Goal: Find specific page/section: Find specific page/section

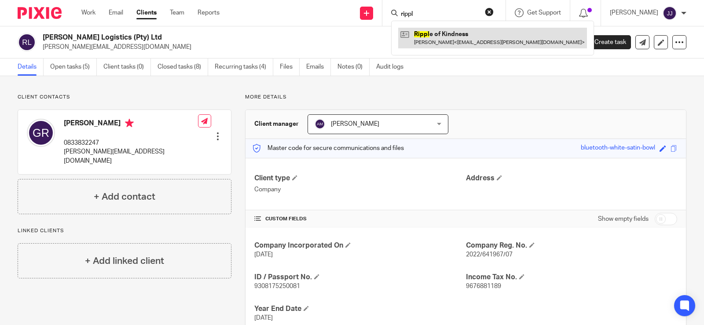
type input "rippl"
click at [427, 32] on link at bounding box center [492, 38] width 189 height 20
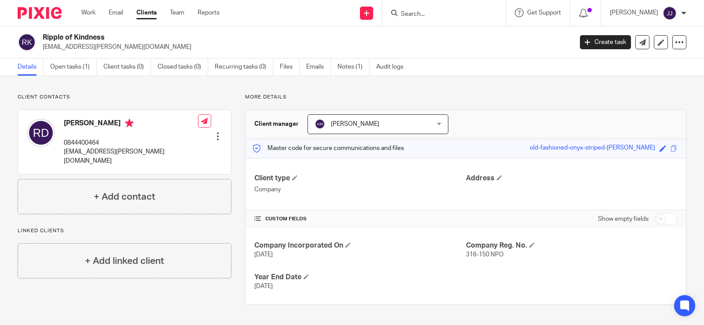
click at [417, 16] on input "Search" at bounding box center [439, 15] width 79 height 8
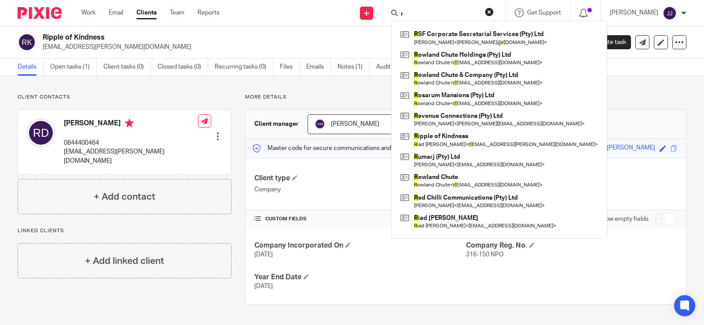
type input "r"
